Goal: Transaction & Acquisition: Purchase product/service

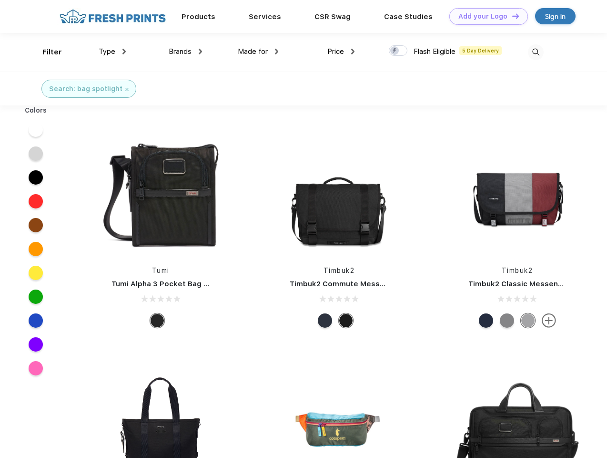
click at [485, 16] on link "Add your Logo Design Tool" at bounding box center [488, 16] width 79 height 17
click at [0, 0] on div "Design Tool" at bounding box center [0, 0] width 0 height 0
click at [511, 16] on link "Add your Logo Design Tool" at bounding box center [488, 16] width 79 height 17
click at [46, 52] on div "Filter" at bounding box center [52, 52] width 20 height 11
click at [112, 51] on span "Type" at bounding box center [107, 51] width 17 height 9
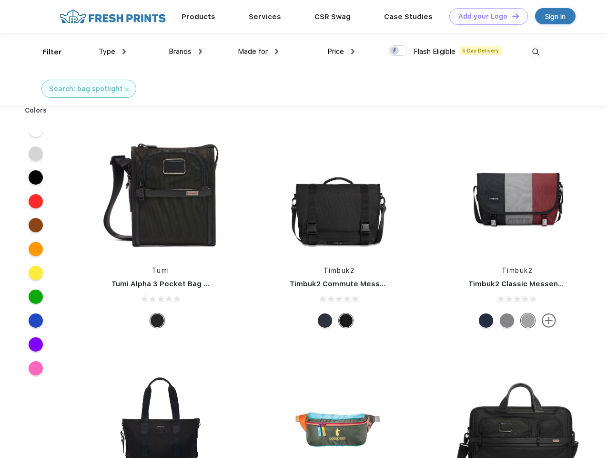
click at [185, 51] on span "Brands" at bounding box center [180, 51] width 23 height 9
click at [258, 51] on span "Made for" at bounding box center [253, 51] width 30 height 9
click at [341, 51] on span "Price" at bounding box center [335, 51] width 17 height 9
click at [398, 51] on div at bounding box center [398, 50] width 19 height 10
click at [395, 51] on input "checkbox" at bounding box center [392, 48] width 6 height 6
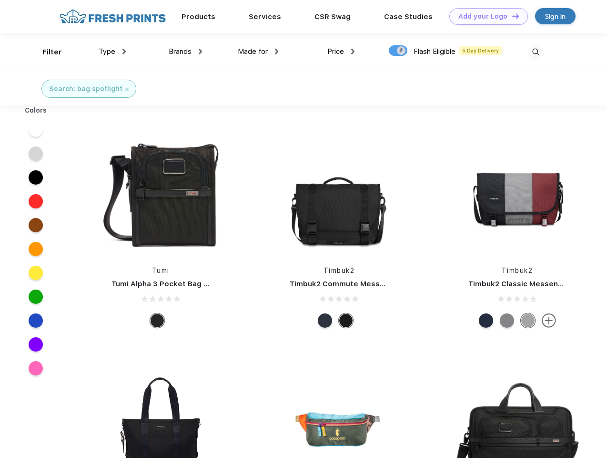
click at [536, 52] on img at bounding box center [536, 52] width 16 height 16
